Goal: Task Accomplishment & Management: Complete application form

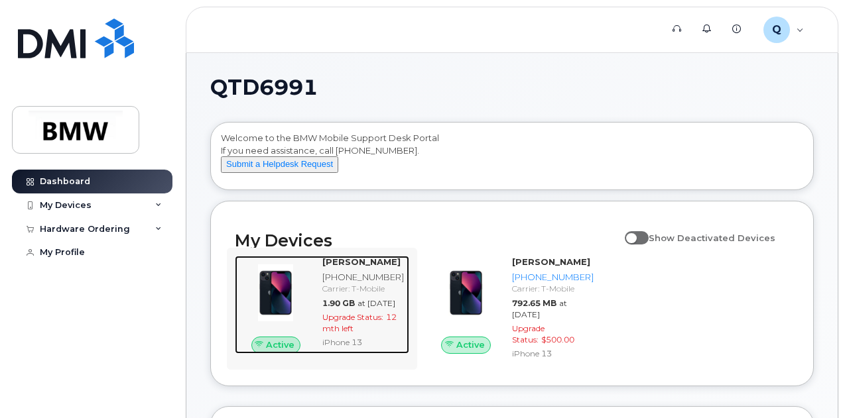
click at [354, 267] on strong "[PERSON_NAME]" at bounding box center [361, 262] width 78 height 11
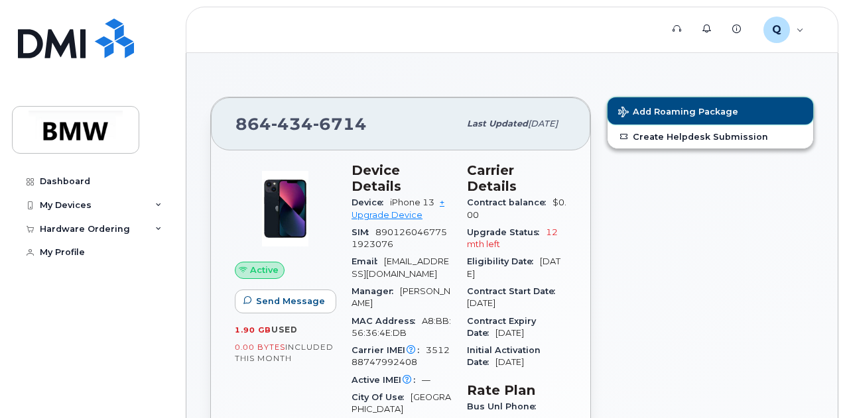
click at [704, 112] on span "Add Roaming Package" at bounding box center [678, 113] width 120 height 13
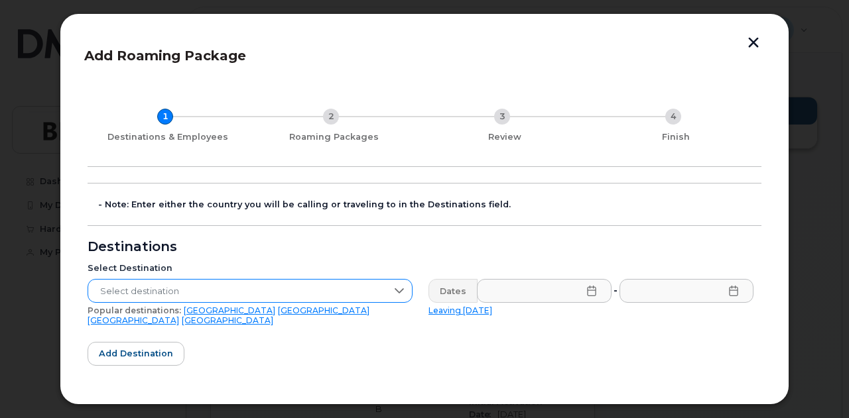
click at [329, 291] on span "Select destination" at bounding box center [237, 292] width 298 height 24
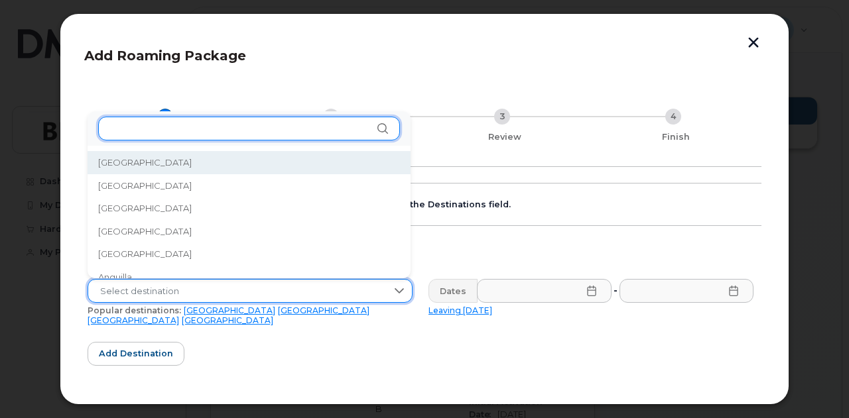
click at [269, 124] on input "text" at bounding box center [249, 129] width 302 height 24
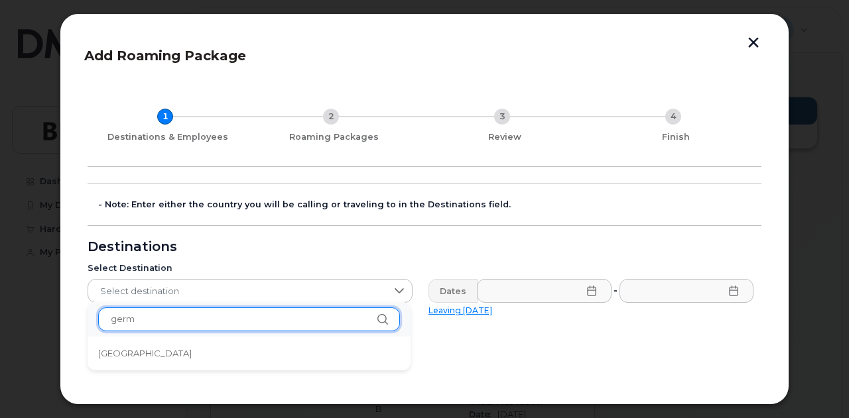
type input "germ"
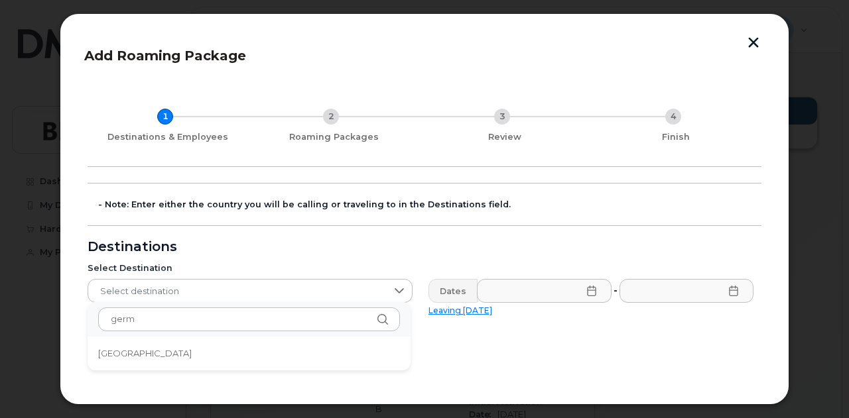
click at [174, 359] on li "[GEOGRAPHIC_DATA]" at bounding box center [249, 353] width 323 height 23
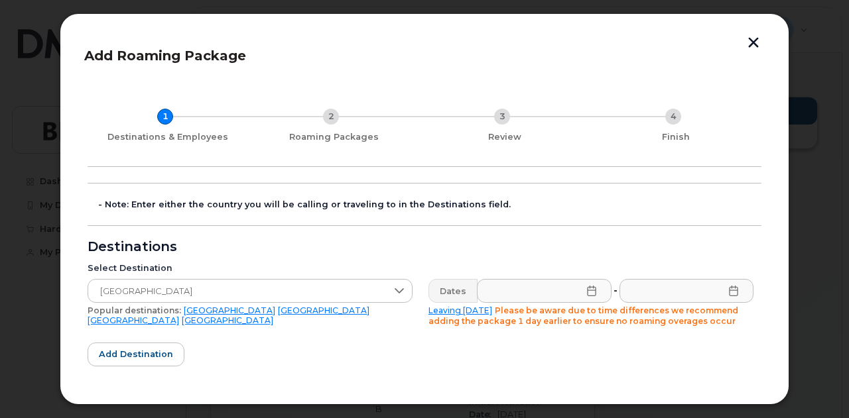
click at [586, 292] on icon at bounding box center [591, 291] width 11 height 11
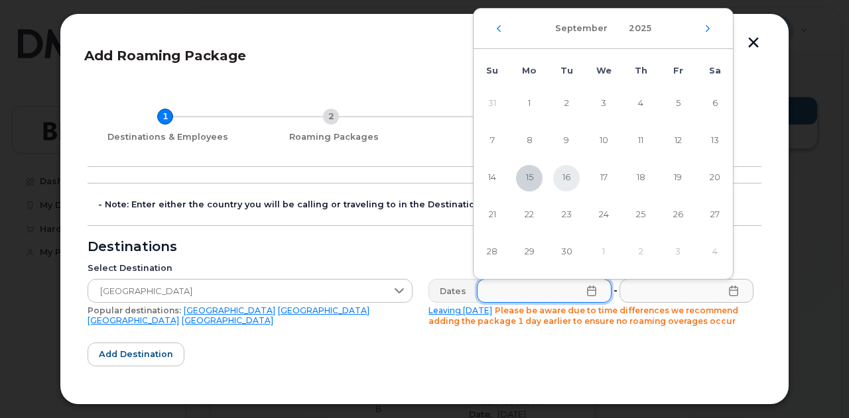
click at [568, 170] on span "16" at bounding box center [566, 178] width 27 height 27
type input "[DATE]"
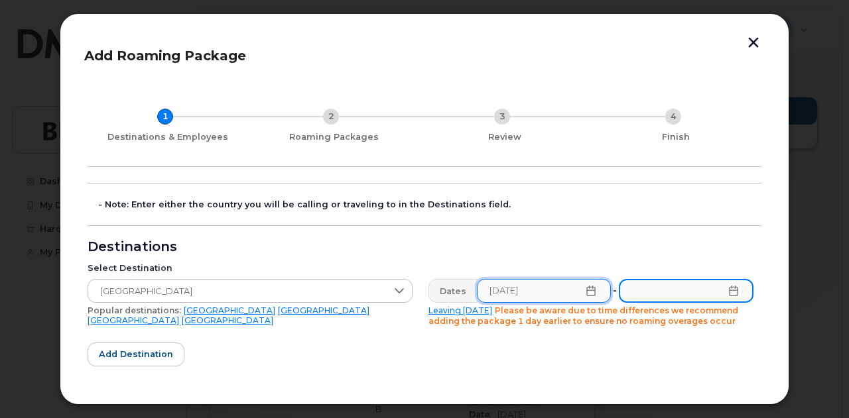
click at [720, 286] on input "text" at bounding box center [686, 291] width 135 height 24
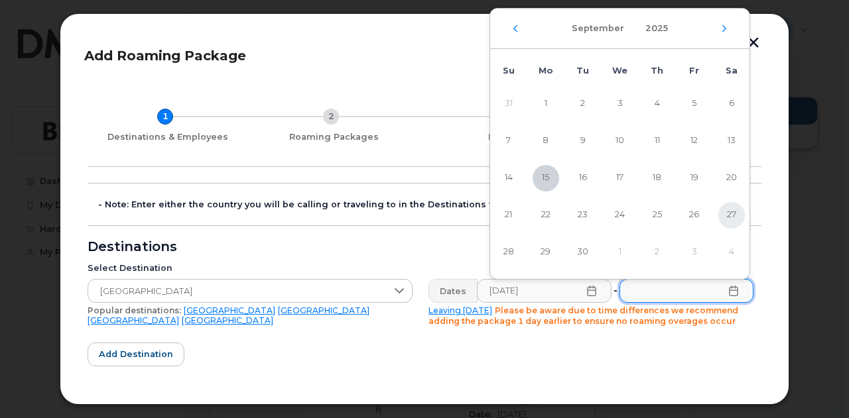
click at [733, 212] on span "27" at bounding box center [731, 215] width 27 height 27
type input "[DATE]"
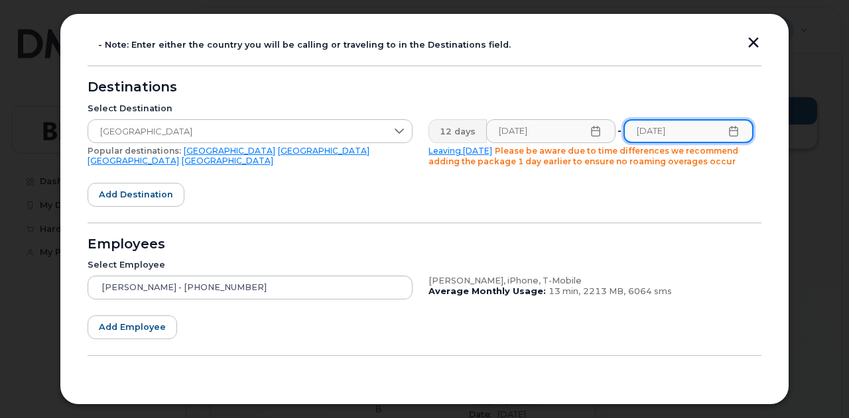
scroll to position [160, 0]
click at [593, 133] on icon at bounding box center [596, 130] width 11 height 11
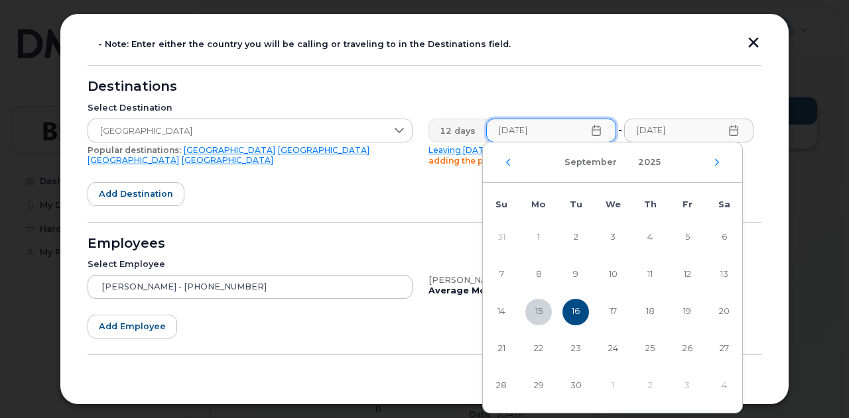
click at [593, 133] on icon at bounding box center [596, 130] width 11 height 11
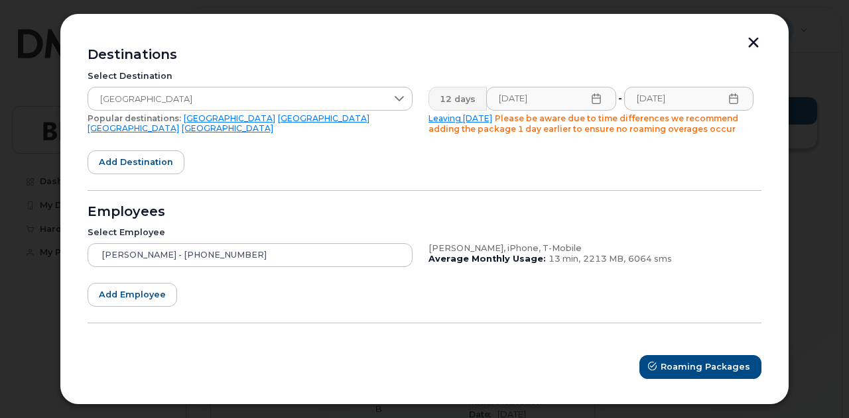
scroll to position [193, 0]
click at [680, 368] on span "Roaming Packages" at bounding box center [706, 366] width 90 height 13
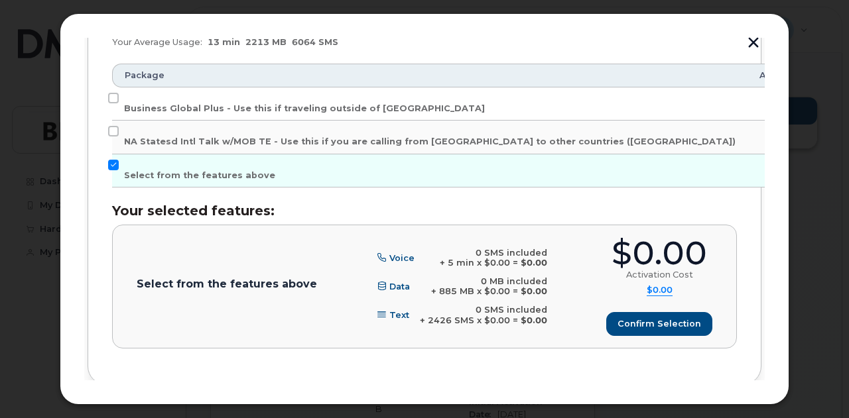
scroll to position [346, 0]
click at [117, 95] on input "Business Global Plus - Use this if traveling outside of [GEOGRAPHIC_DATA]" at bounding box center [113, 97] width 11 height 11
checkbox input "true"
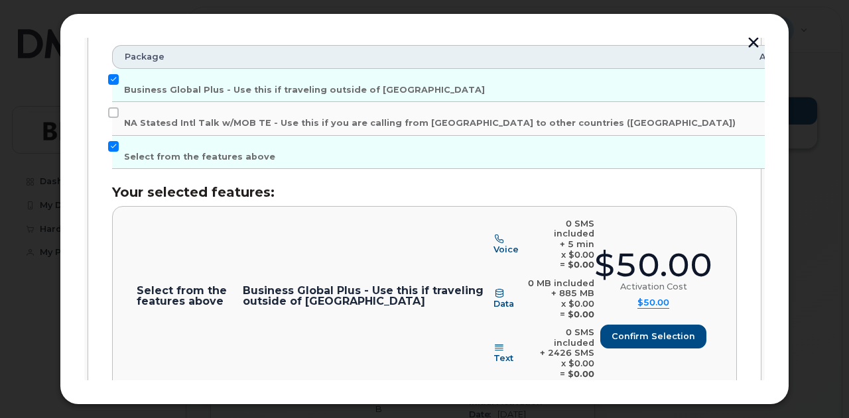
scroll to position [367, 0]
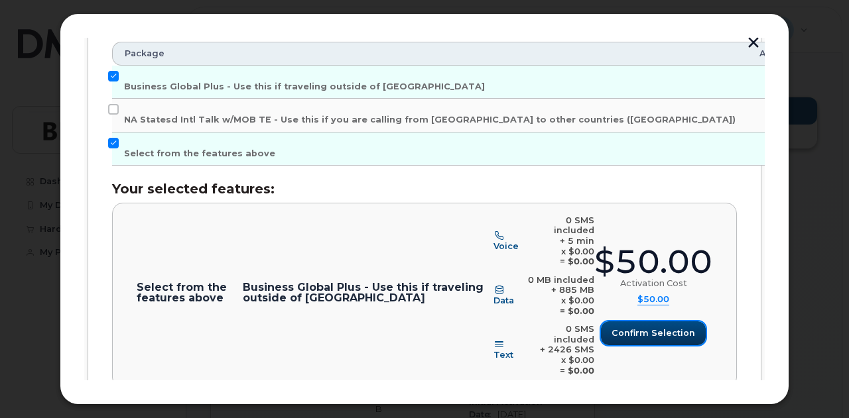
click at [645, 327] on span "Confirm selection" at bounding box center [653, 333] width 84 height 13
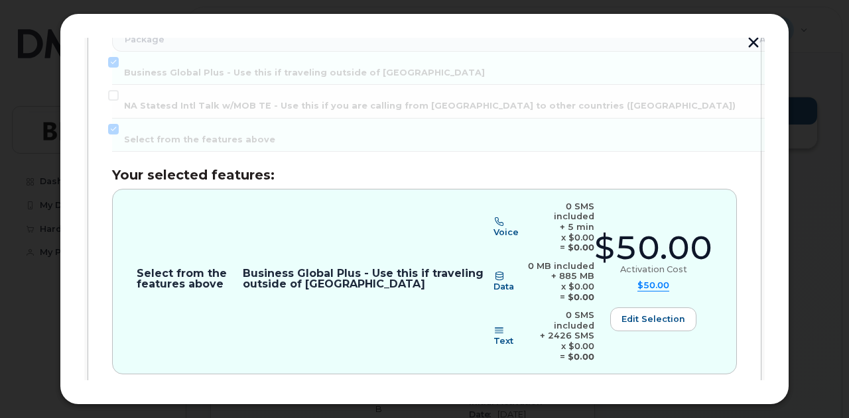
scroll to position [416, 0]
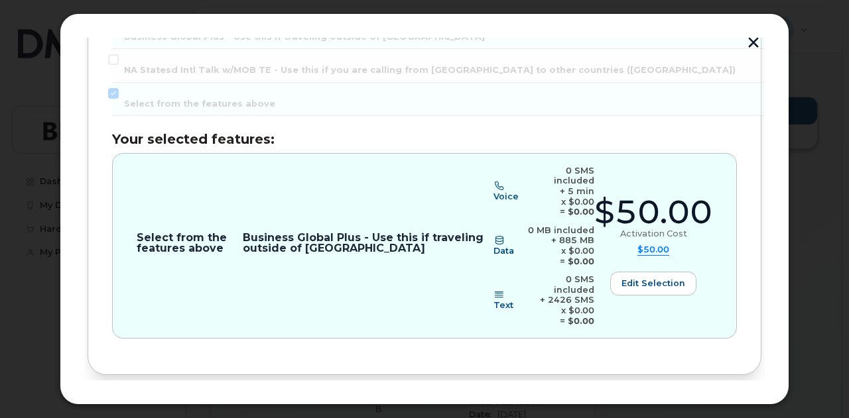
click at [724, 413] on span "Review" at bounding box center [724, 419] width 33 height 13
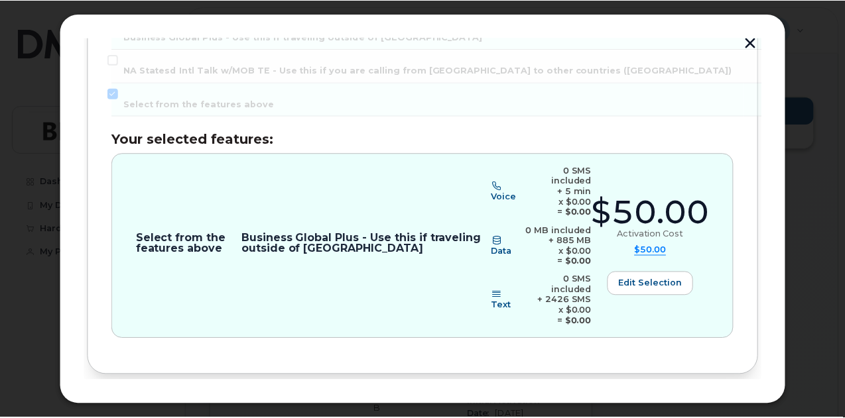
scroll to position [0, 0]
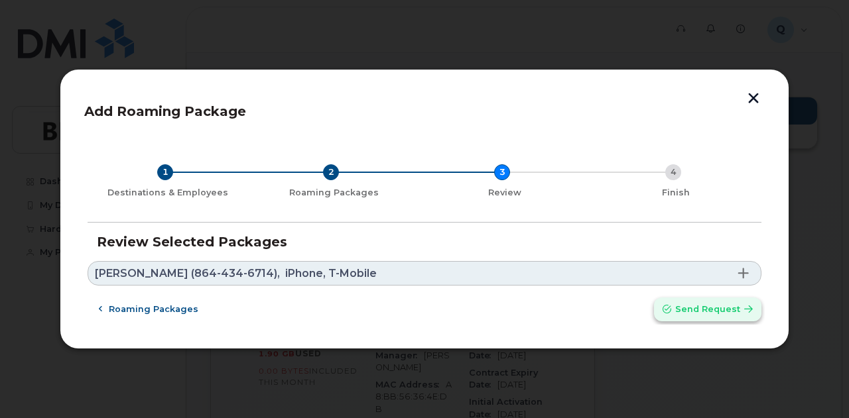
click at [734, 310] on span "Send request" at bounding box center [707, 309] width 65 height 13
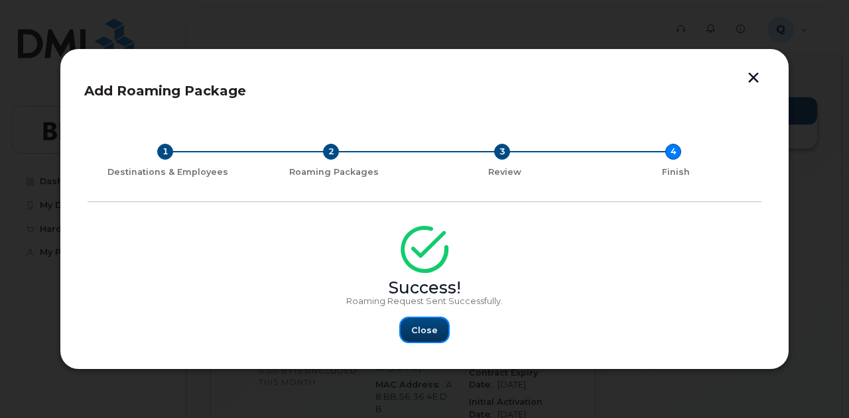
click at [430, 331] on span "Close" at bounding box center [424, 330] width 27 height 13
